Goal: Task Accomplishment & Management: Use online tool/utility

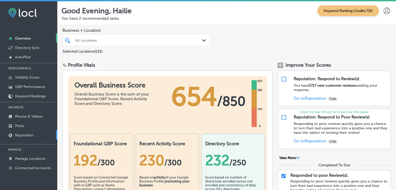
click at [24, 132] on link "Reputation" at bounding box center [28, 134] width 57 height 9
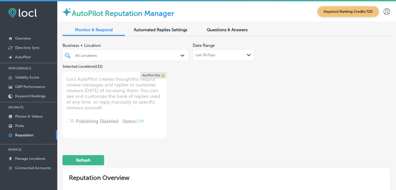
click at [221, 51] on div "Last 30 Days Path Created with Sketch." at bounding box center [223, 55] width 61 height 11
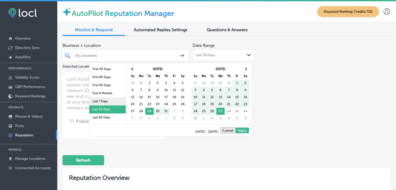
click at [92, 102] on li "Last 7 Days" at bounding box center [107, 101] width 36 height 8
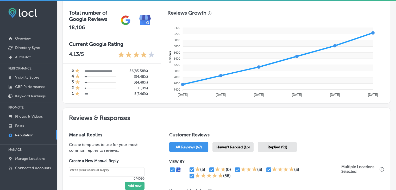
click at [236, 142] on div "Haven't Replied (16)" at bounding box center [233, 147] width 41 height 10
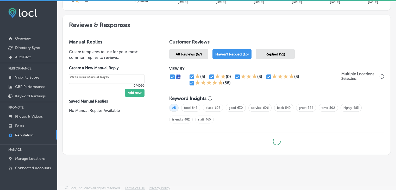
scroll to position [276, 0]
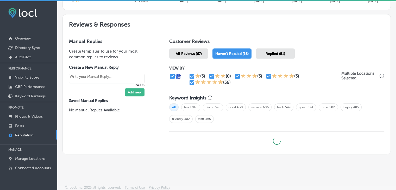
type textarea "x"
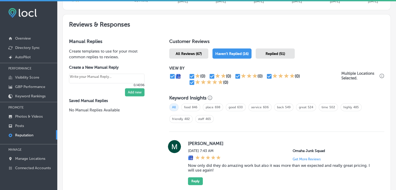
click at [187, 83] on div "(0) (0) (0) (0) (0)" at bounding box center [255, 79] width 172 height 13
click at [269, 73] on input "checkbox" at bounding box center [269, 76] width 6 height 6
checkbox input "false"
type textarea "x"
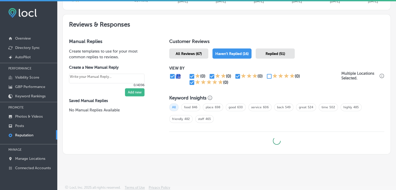
click at [193, 81] on input "checkbox" at bounding box center [192, 82] width 6 height 6
checkbox input "false"
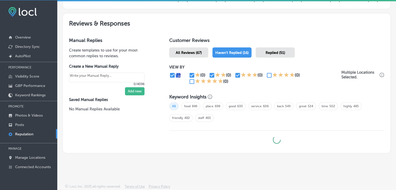
scroll to position [1, 0]
type textarea "x"
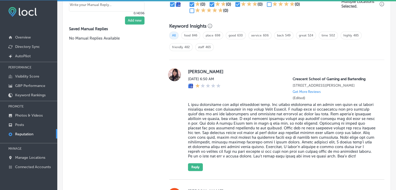
scroll to position [302, 0]
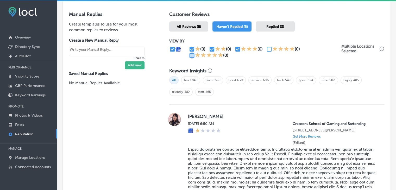
click at [191, 52] on input "checkbox" at bounding box center [192, 55] width 6 height 6
checkbox input "true"
type textarea "x"
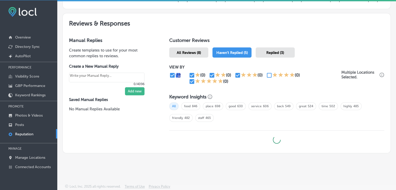
click at [210, 72] on input "checkbox" at bounding box center [212, 75] width 6 height 6
checkbox input "false"
type textarea "x"
click at [237, 74] on input "checkbox" at bounding box center [238, 75] width 6 height 6
checkbox input "false"
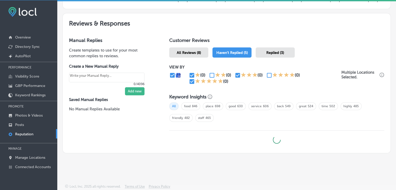
type textarea "x"
click at [189, 78] on input "checkbox" at bounding box center [192, 81] width 6 height 6
checkbox input "false"
type textarea "x"
click at [189, 76] on input "checkbox" at bounding box center [192, 75] width 6 height 6
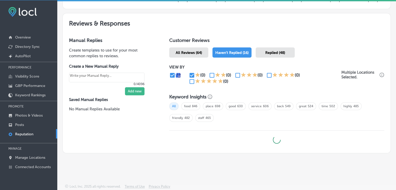
checkbox input "false"
type textarea "x"
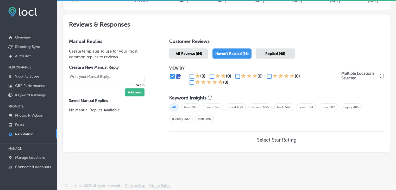
scroll to position [274, 0]
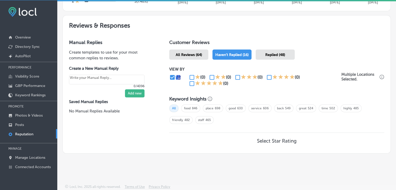
click at [192, 84] on input "checkbox" at bounding box center [192, 84] width 6 height 6
checkbox input "true"
type textarea "x"
click at [267, 76] on input "checkbox" at bounding box center [269, 77] width 6 height 6
checkbox input "true"
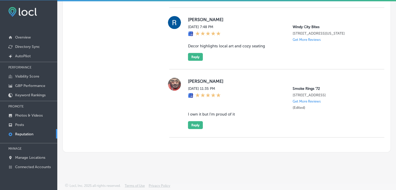
scroll to position [1149, 0]
click at [29, 131] on link "Reputation" at bounding box center [28, 133] width 57 height 9
type textarea "x"
click at [29, 127] on link "Posts" at bounding box center [28, 124] width 57 height 9
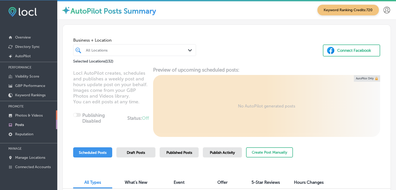
click at [44, 111] on link "Photos & Videos" at bounding box center [28, 114] width 57 height 9
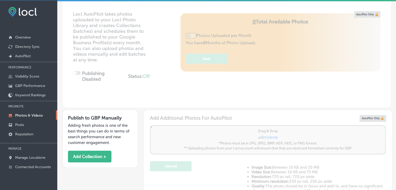
scroll to position [78, 0]
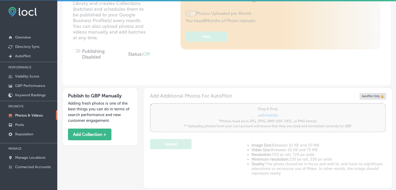
click at [93, 125] on div "Publish to GBP Manually Adding fresh photos is one of the best things you can d…" at bounding box center [101, 117] width 76 height 58
click at [95, 134] on button "Add Collection +" at bounding box center [90, 135] width 44 height 12
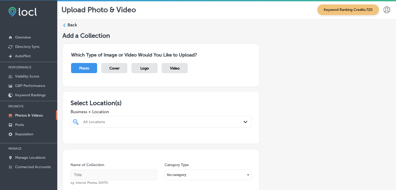
click at [132, 121] on div "All Locations Path Created with Sketch." at bounding box center [161, 122] width 181 height 12
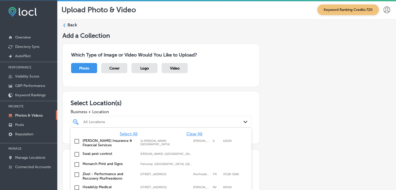
scroll to position [26, 0]
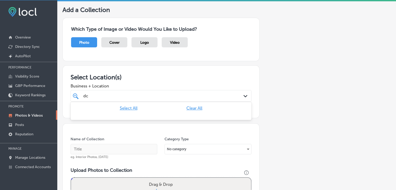
type input "d"
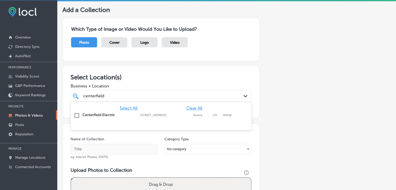
click at [133, 117] on div "Centerfield Electric [STREET_ADDRESS][GEOGRAPHIC_DATA][STREET_ADDRESS]" at bounding box center [161, 116] width 177 height 8
click at [145, 93] on div "[GEOGRAPHIC_DATA]" at bounding box center [153, 95] width 141 height 7
type input "centerfield"
click at [98, 146] on input "text" at bounding box center [114, 149] width 87 height 10
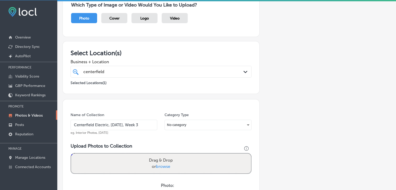
scroll to position [78, 0]
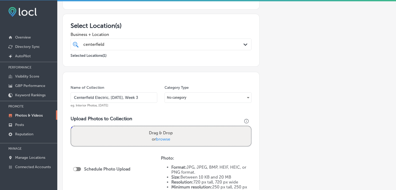
type input "Centerfield Electric, [DATE], Week 3"
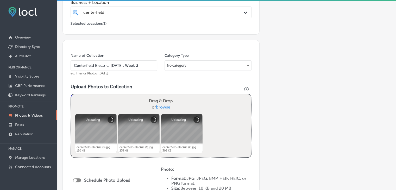
scroll to position [104, 0]
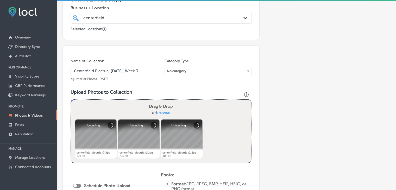
click at [78, 186] on div at bounding box center [77, 186] width 8 height 4
checkbox input "true"
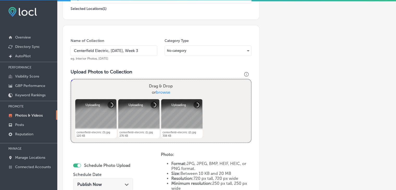
scroll to position [156, 0]
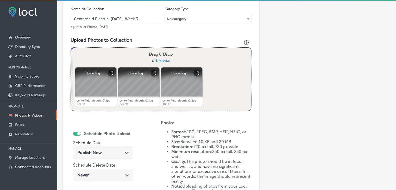
click at [90, 152] on span "Publish Now" at bounding box center [89, 152] width 24 height 5
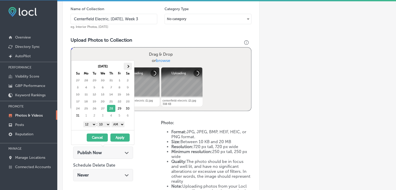
click at [129, 65] on th at bounding box center [128, 66] width 8 height 7
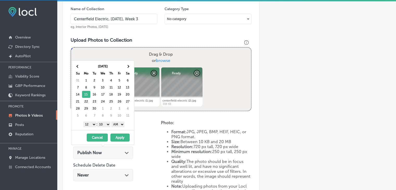
click at [92, 125] on select "1 2 3 4 5 6 7 8 9 10 11 12" at bounding box center [89, 125] width 13 height 6
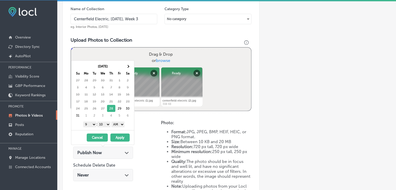
click at [102, 126] on select "00 10 20 30 40 50" at bounding box center [103, 125] width 13 height 6
click at [128, 66] on span at bounding box center [127, 66] width 3 height 3
click at [104, 124] on select "00 10 20 30 40 50" at bounding box center [103, 125] width 13 height 6
drag, startPoint x: 111, startPoint y: 127, endPoint x: 122, endPoint y: 126, distance: 11.3
click at [123, 123] on select "AM PM" at bounding box center [118, 125] width 13 height 6
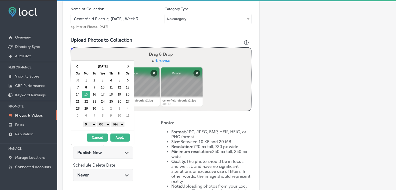
click at [120, 134] on button "Apply" at bounding box center [119, 138] width 19 height 8
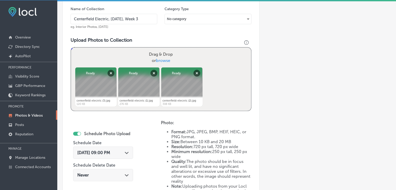
scroll to position [234, 0]
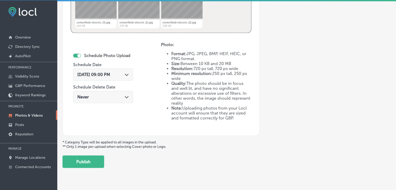
click at [95, 170] on div "Upload Photo & Video Keyword Ranking Credits: 720 Back Add a Collection Which T…" at bounding box center [226, 95] width 339 height 190
click at [95, 162] on button "Publish" at bounding box center [84, 162] width 42 height 13
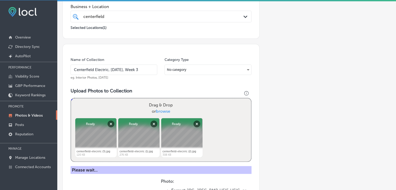
scroll to position [104, 0]
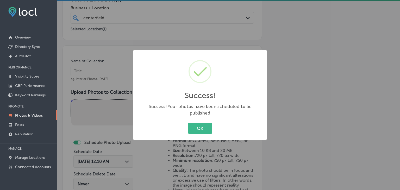
click at [105, 78] on div "Success! × Success! Your photos have been scheduled to be published OK Cancel" at bounding box center [200, 95] width 400 height 190
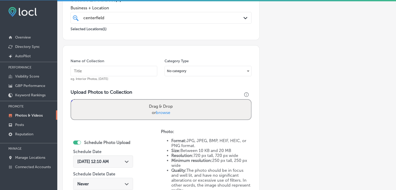
click at [109, 70] on input "text" at bounding box center [114, 71] width 87 height 10
paste input "Centerfield Electric, [DATE], Week"
type input "Centerfield Electric, [DATE], Week 4"
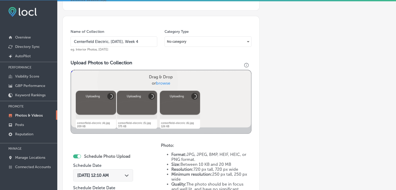
scroll to position [156, 0]
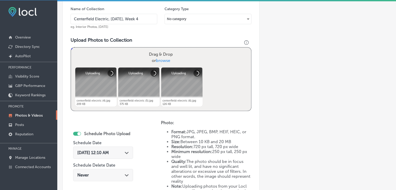
click at [109, 152] on span "[DATE] 12:10 AM" at bounding box center [93, 152] width 32 height 5
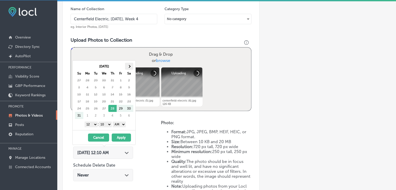
click at [132, 68] on th at bounding box center [129, 66] width 8 height 7
click at [95, 122] on select "1 2 3 4 5 6 7 8 9 10 11 12" at bounding box center [91, 125] width 13 height 6
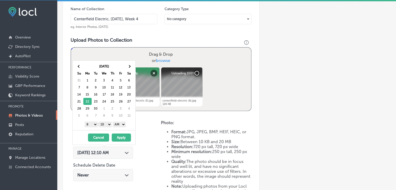
drag, startPoint x: 91, startPoint y: 124, endPoint x: 91, endPoint y: 122, distance: 2.7
click at [91, 124] on select "1 2 3 4 5 6 7 8 9 10 11 12" at bounding box center [91, 125] width 13 height 6
click at [104, 123] on select "00 10 20 30 40 50" at bounding box center [105, 125] width 13 height 6
click at [120, 125] on select "AM PM" at bounding box center [119, 125] width 13 height 6
click at [122, 137] on button "Apply" at bounding box center [121, 138] width 19 height 8
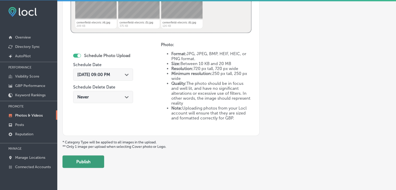
click at [95, 160] on button "Publish" at bounding box center [84, 162] width 42 height 13
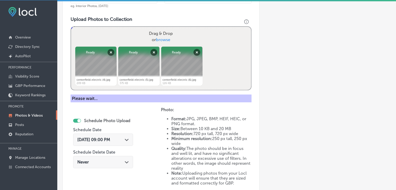
scroll to position [130, 0]
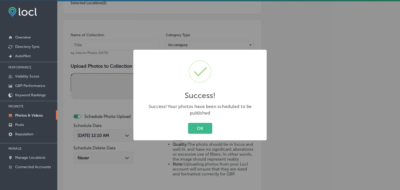
click at [102, 32] on div "Success! × Success! Your photos have been scheduled to be published OK Cancel" at bounding box center [200, 95] width 400 height 190
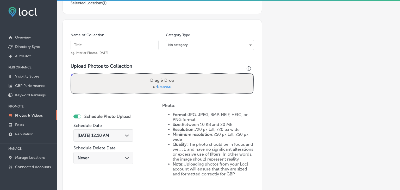
click at [106, 46] on input "text" at bounding box center [115, 45] width 88 height 10
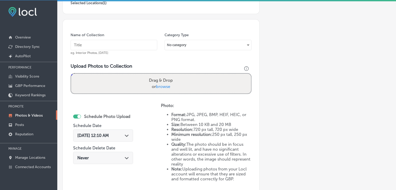
paste input "Centerfield Electric, [DATE], Week"
type input "Centerfield Electric, [DATE], Week 5"
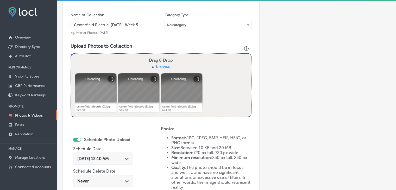
scroll to position [156, 0]
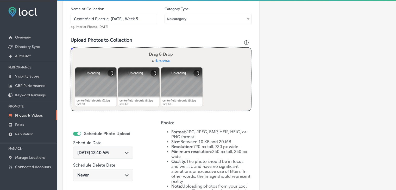
click at [108, 151] on span "[DATE] 12:10 AM" at bounding box center [93, 152] width 32 height 5
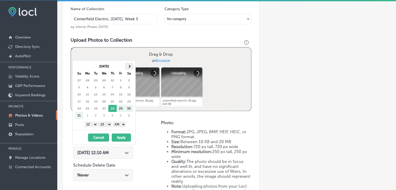
click at [130, 69] on th at bounding box center [129, 66] width 8 height 7
click at [96, 124] on select "1 2 3 4 5 6 7 8 9 10 11 12" at bounding box center [91, 125] width 13 height 6
click at [103, 122] on select "00 10 20 30 40 50" at bounding box center [105, 125] width 13 height 6
click at [122, 126] on select "AM PM" at bounding box center [119, 125] width 13 height 6
click at [122, 135] on button "Apply" at bounding box center [121, 138] width 19 height 8
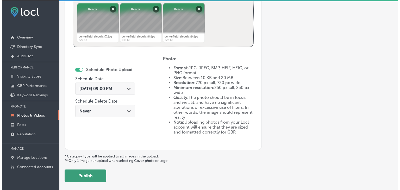
scroll to position [234, 0]
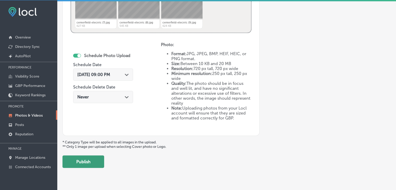
click at [86, 163] on button "Publish" at bounding box center [84, 162] width 42 height 13
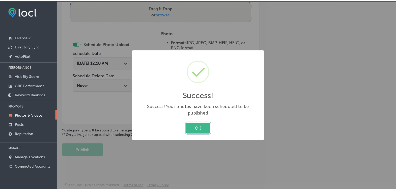
scroll to position [202, 0]
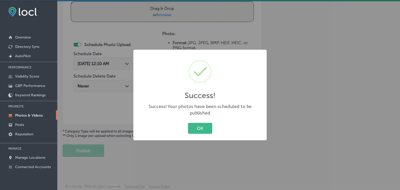
click at [161, 40] on div "Success! × Success! Your photos have been scheduled to be published OK Cancel" at bounding box center [200, 95] width 400 height 190
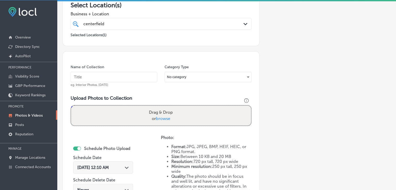
scroll to position [98, 0]
drag, startPoint x: 149, startPoint y: 79, endPoint x: 148, endPoint y: 72, distance: 7.2
click at [149, 79] on input "text" at bounding box center [114, 77] width 87 height 10
click at [148, 25] on div "[GEOGRAPHIC_DATA]" at bounding box center [153, 24] width 141 height 7
click at [188, 37] on span "Clear All" at bounding box center [195, 36] width 16 height 5
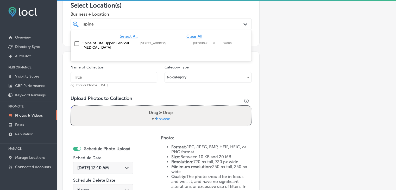
click at [185, 45] on div "Spine of Life Upper Cervical [MEDICAL_DATA] [STREET_ADDRESS][GEOGRAPHIC_DATA][S…" at bounding box center [149, 45] width 132 height 9
type input "spine"
click at [305, 48] on div "Add a Collection Which Type of Image or Video Would You Like to Upload? Photo C…" at bounding box center [227, 97] width 329 height 327
click at [106, 75] on input "text" at bounding box center [114, 77] width 87 height 10
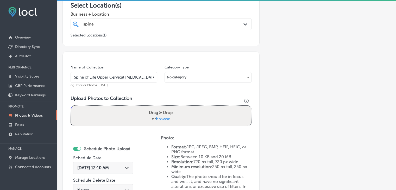
scroll to position [0, 29]
drag, startPoint x: 150, startPoint y: 78, endPoint x: 127, endPoint y: 77, distance: 22.7
click at [127, 77] on input "Spine of Life Upper Cervical [MEDICAL_DATA], [DATE], Week 2" at bounding box center [114, 77] width 87 height 10
click at [143, 78] on input "Spine of Life Upper Cervical [MEDICAL_DATA], [DATE], Week" at bounding box center [114, 77] width 87 height 10
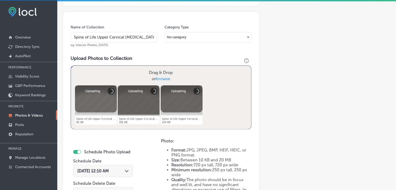
scroll to position [150, 0]
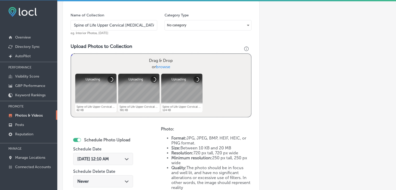
click at [109, 161] on div "[DATE] 12:10 AM Path Created with Sketch." at bounding box center [103, 159] width 60 height 12
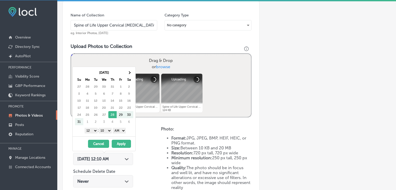
click at [137, 23] on div "Name of Collection Spine of Life Upper Cervical [MEDICAL_DATA], [DATE], Week eg…" at bounding box center [114, 24] width 87 height 22
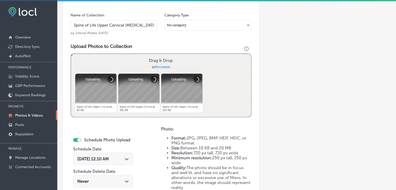
click at [138, 28] on input "Spine of Life Upper Cervical [MEDICAL_DATA], [DATE], Week" at bounding box center [114, 25] width 87 height 10
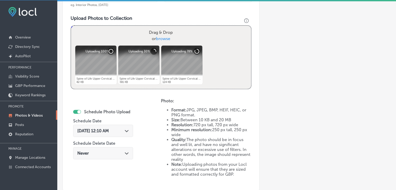
scroll to position [202, 0]
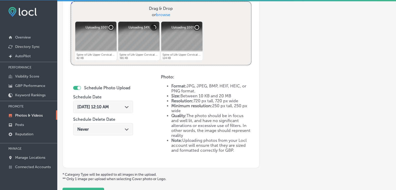
type input "Spine of Life Upper Cervical [MEDICAL_DATA], [DATE], Week 3"
click at [119, 110] on div "[DATE] 12:10 AM Path Created with Sketch." at bounding box center [103, 107] width 60 height 12
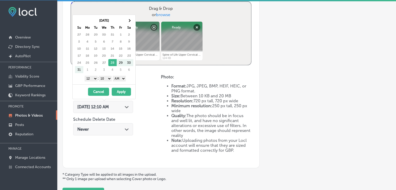
click at [127, 24] on th "Sa" at bounding box center [129, 27] width 8 height 7
click at [128, 23] on th at bounding box center [129, 20] width 8 height 7
click at [91, 76] on div "1 2 3 4 5 6 7 8 9 10 11 12 : 00 10 20 30 40 50 AM PM" at bounding box center [105, 79] width 61 height 8
click at [91, 76] on select "1 2 3 4 5 6 7 8 9 10 11 12" at bounding box center [91, 79] width 13 height 6
click at [103, 79] on select "00 10 20 30 40 50" at bounding box center [105, 79] width 13 height 6
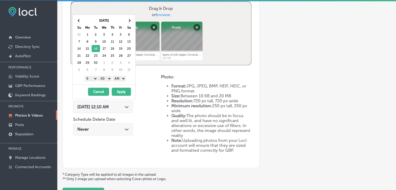
click at [122, 81] on select "AM PM" at bounding box center [119, 79] width 13 height 6
click at [122, 89] on button "Apply" at bounding box center [121, 92] width 19 height 8
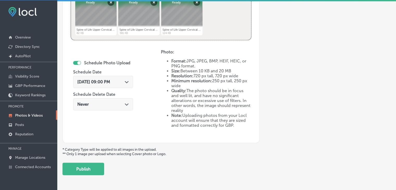
scroll to position [245, 0]
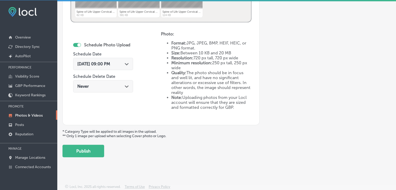
click at [95, 155] on button "Publish" at bounding box center [84, 151] width 42 height 13
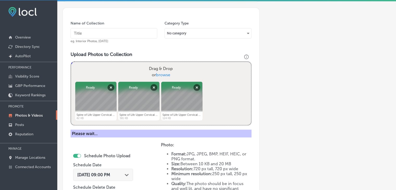
scroll to position [141, 0]
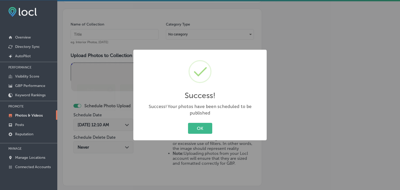
click at [127, 34] on div "Success! × Success! Your photos have been scheduled to be published OK Cancel" at bounding box center [200, 95] width 400 height 190
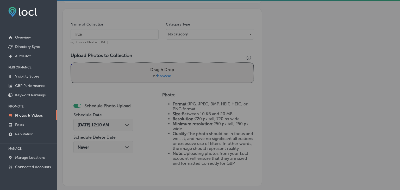
click at [127, 32] on input "text" at bounding box center [115, 34] width 88 height 10
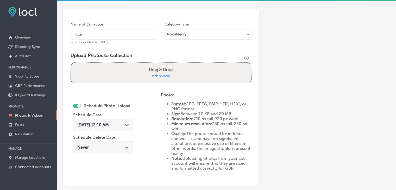
paste input "Spine of Life Upper Cervical [MEDICAL_DATA], [DATE], Week"
type input "Spine of Life Upper Cervical [MEDICAL_DATA], [DATE], Week 4"
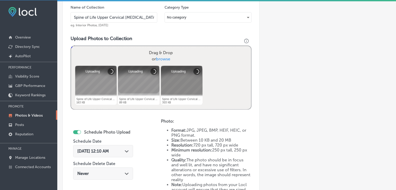
scroll to position [167, 0]
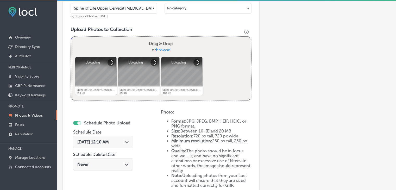
click at [109, 141] on span "[DATE] 12:10 AM" at bounding box center [93, 142] width 32 height 5
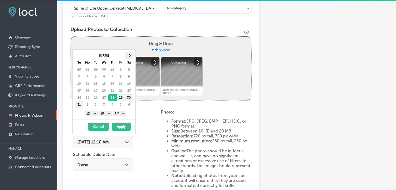
click at [131, 58] on th at bounding box center [129, 55] width 8 height 7
click at [93, 113] on select "1 2 3 4 5 6 7 8 9 10 11 12" at bounding box center [91, 114] width 13 height 6
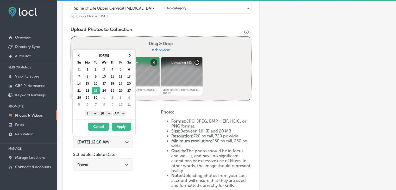
click at [107, 113] on select "00 10 20 30 40 50" at bounding box center [105, 114] width 13 height 6
drag, startPoint x: 113, startPoint y: 114, endPoint x: 115, endPoint y: 116, distance: 3.1
click at [112, 114] on select "00 10 20 30 40 50" at bounding box center [105, 114] width 13 height 6
drag, startPoint x: 120, startPoint y: 112, endPoint x: 120, endPoint y: 115, distance: 3.4
click at [120, 112] on select "AM PM" at bounding box center [119, 114] width 13 height 6
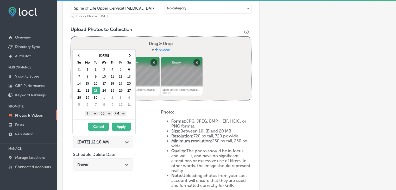
click at [121, 123] on button "Apply" at bounding box center [121, 127] width 19 height 8
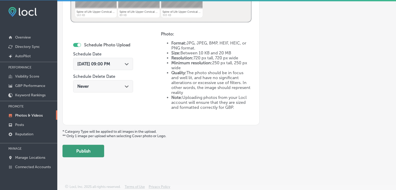
click at [88, 153] on button "Publish" at bounding box center [84, 151] width 42 height 13
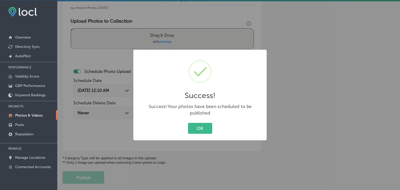
click at [133, 20] on div "Success! × Success! Your photos have been scheduled to be published OK Cancel" at bounding box center [200, 95] width 400 height 190
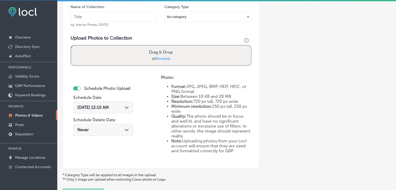
scroll to position [149, 0]
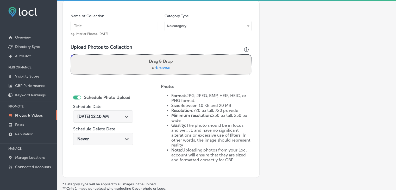
click at [138, 21] on input "text" at bounding box center [114, 26] width 87 height 10
paste input "Spine of Life Upper Cervical [MEDICAL_DATA], [DATE], Week"
type input "Spine of Life Upper Cervical [MEDICAL_DATA], [DATE], Week 5"
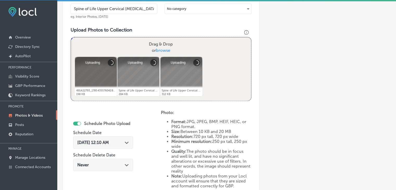
scroll to position [201, 0]
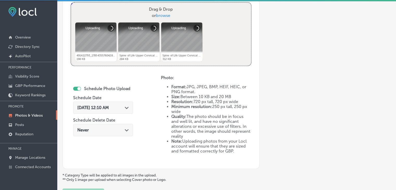
click at [109, 106] on span "[DATE] 12:10 AM" at bounding box center [93, 107] width 32 height 5
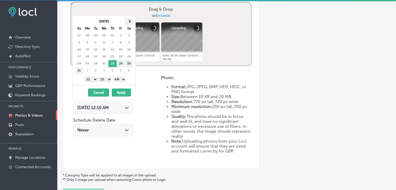
click at [131, 20] on th at bounding box center [129, 21] width 8 height 7
click at [94, 82] on div "1 2 3 4 5 6 7 8 9 10 11 12 : 00 10 20 30 40 50 AM PM" at bounding box center [105, 79] width 61 height 8
click at [93, 77] on select "1 2 3 4 5 6 7 8 9 10 11 12" at bounding box center [91, 80] width 13 height 6
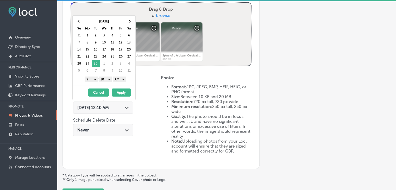
drag, startPoint x: 107, startPoint y: 77, endPoint x: 107, endPoint y: 79, distance: 2.6
click at [107, 77] on select "00 10 20 30 40 50" at bounding box center [105, 80] width 13 height 6
click at [107, 82] on div "1 2 3 4 5 6 7 8 9 10 11 12 : 00 10 20 30 40 50 AM PM" at bounding box center [105, 79] width 61 height 8
click at [108, 80] on select "00 10 20 30 40 50" at bounding box center [105, 80] width 13 height 6
click at [122, 81] on select "AM PM" at bounding box center [119, 80] width 13 height 6
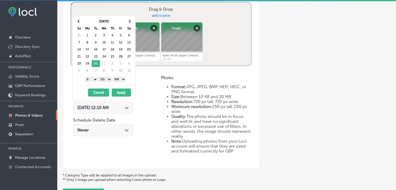
click at [120, 89] on button "Apply" at bounding box center [121, 93] width 19 height 8
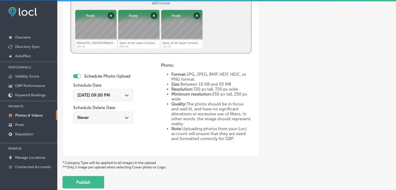
scroll to position [245, 0]
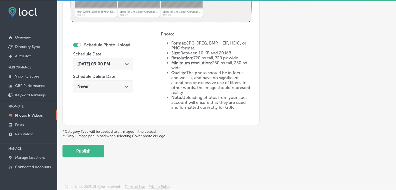
click at [85, 166] on div "Upload Photo & Video Keyword Ranking Credits: 720 Back Add a Collection Which T…" at bounding box center [226, 95] width 339 height 190
click at [89, 150] on button "Publish" at bounding box center [84, 151] width 42 height 13
